Goal: Find specific fact: Find specific fact

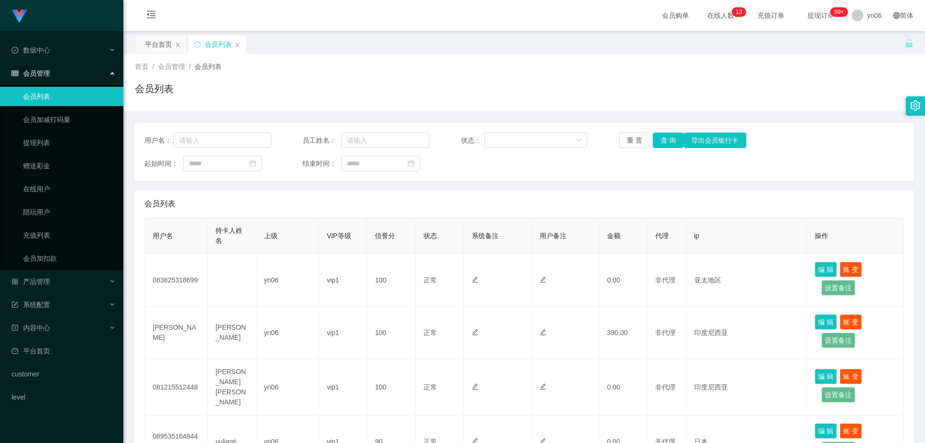
scroll to position [96, 0]
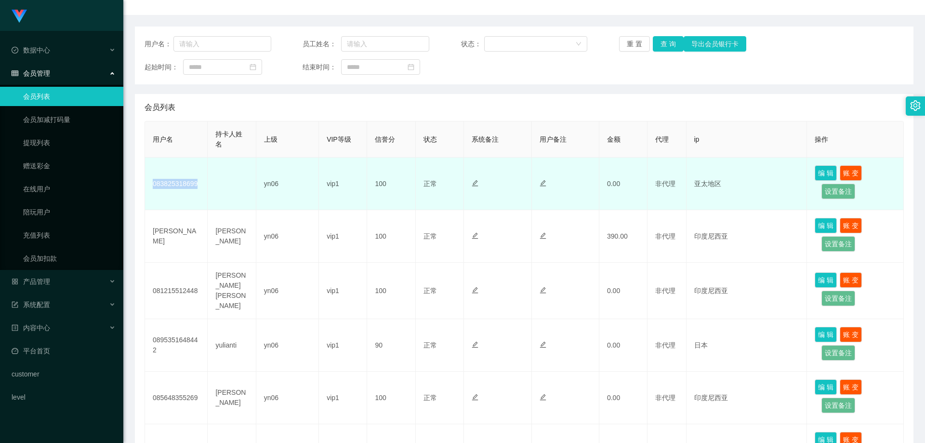
drag, startPoint x: 159, startPoint y: 185, endPoint x: 160, endPoint y: 192, distance: 7.3
click at [150, 183] on td "083825318699" at bounding box center [176, 184] width 63 height 53
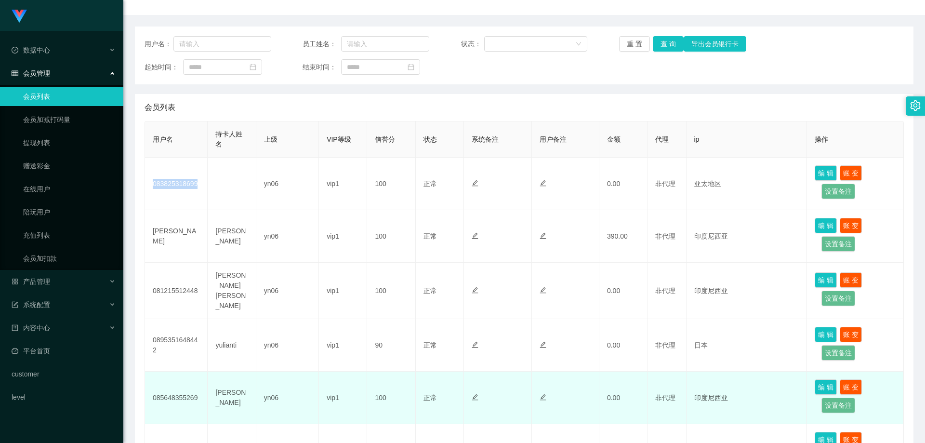
copy td "083825318699"
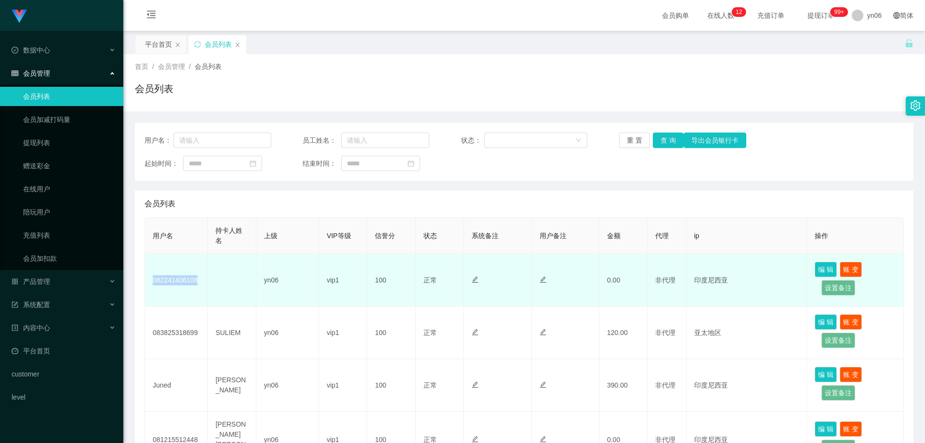
click at [153, 282] on tr "082241406108 yn06 vip1 100 正常 禁止登录 禁止投注 0.00 非代理 印度尼西亚 编 辑 账 变 设置备注" at bounding box center [524, 280] width 759 height 53
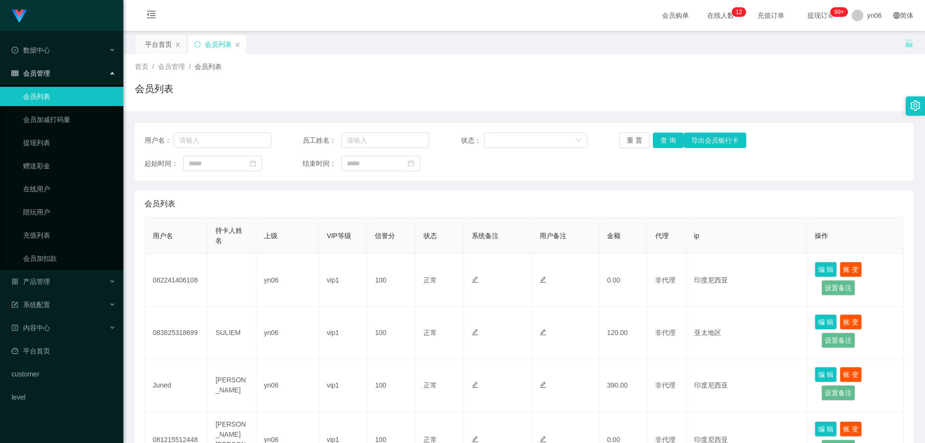
drag, startPoint x: 414, startPoint y: 438, endPoint x: 416, endPoint y: 449, distance: 10.8
click at [416, 442] on html "Shopee工作台代理端 数据中心 会员管理 会员列表 会员加减打码量 提现列表 赠送彩金 在线用户 陪玩用户 充值列表 会员加扣款 产品管理 系统配置 内容…" at bounding box center [462, 221] width 925 height 443
